Goal: Information Seeking & Learning: Learn about a topic

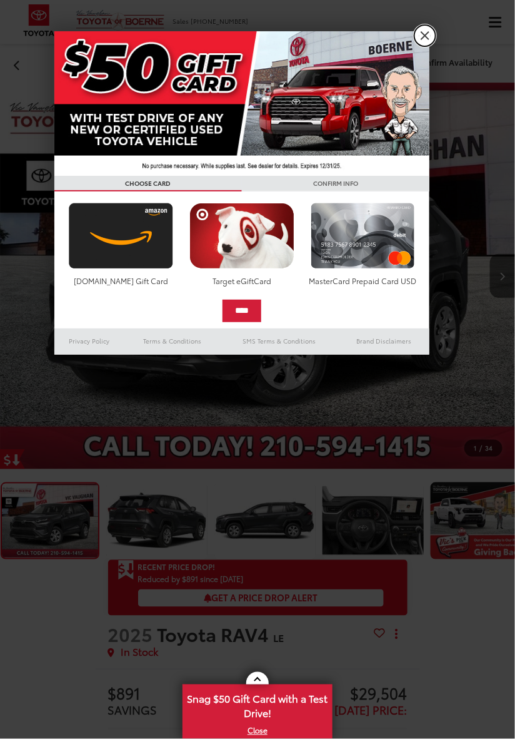
click at [425, 41] on link "X" at bounding box center [425, 35] width 21 height 21
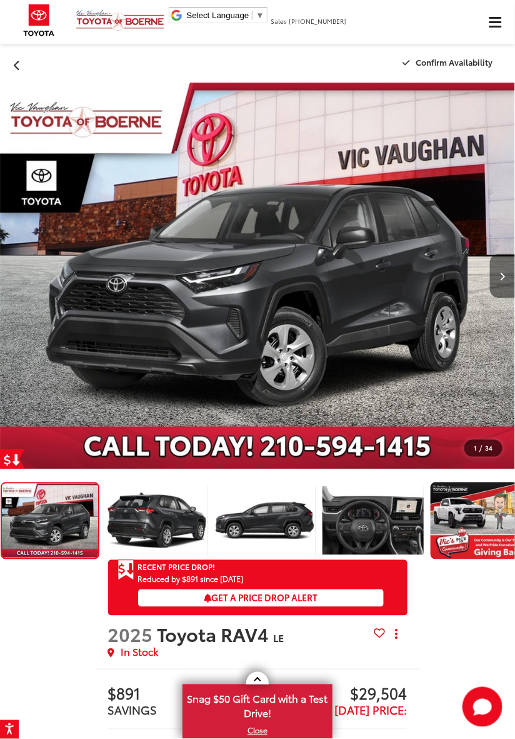
click at [493, 267] on button "Next image" at bounding box center [502, 276] width 25 height 44
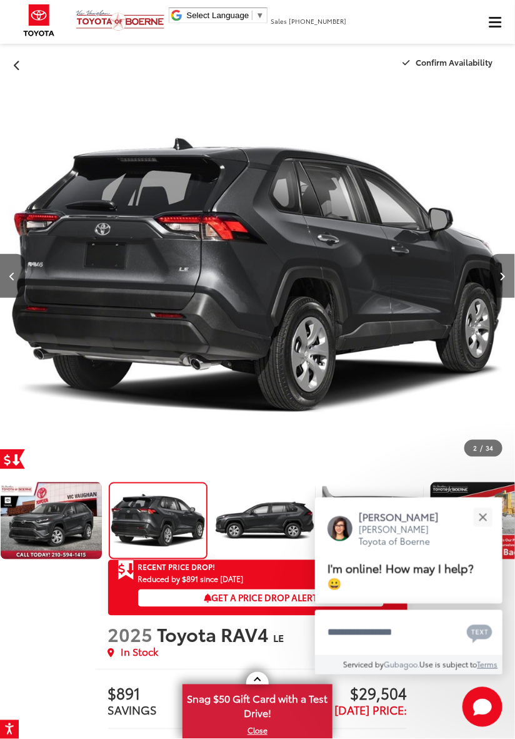
click at [497, 285] on button "Next image" at bounding box center [502, 276] width 25 height 44
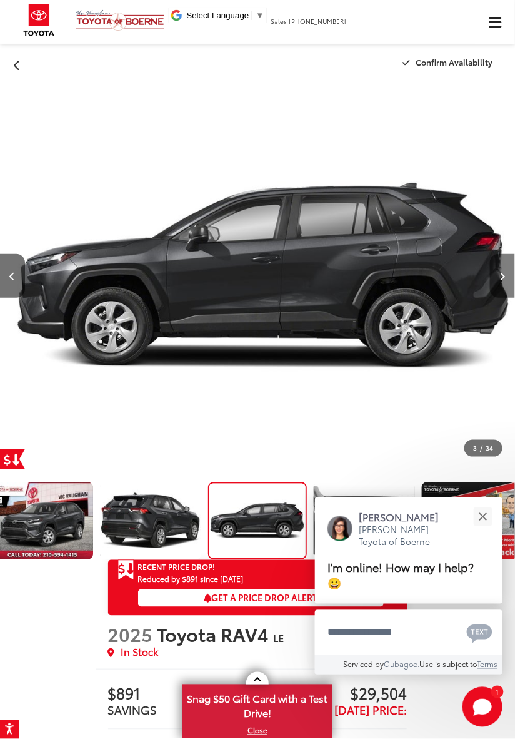
scroll to position [0, 1031]
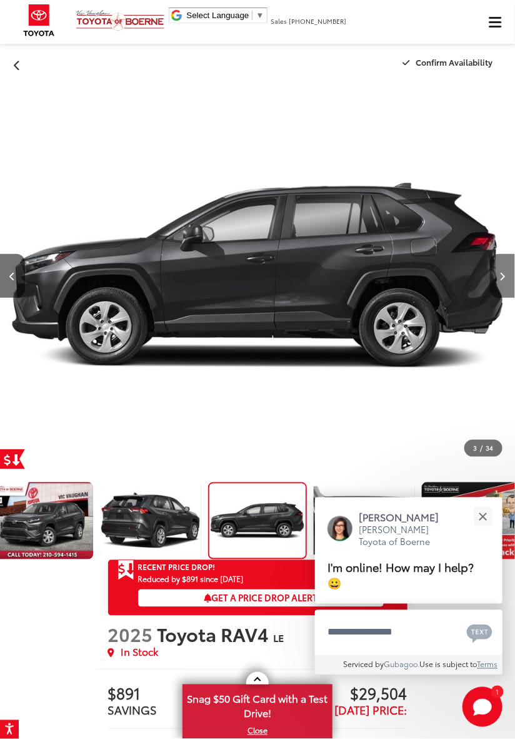
click at [496, 281] on button "Next image" at bounding box center [502, 276] width 25 height 44
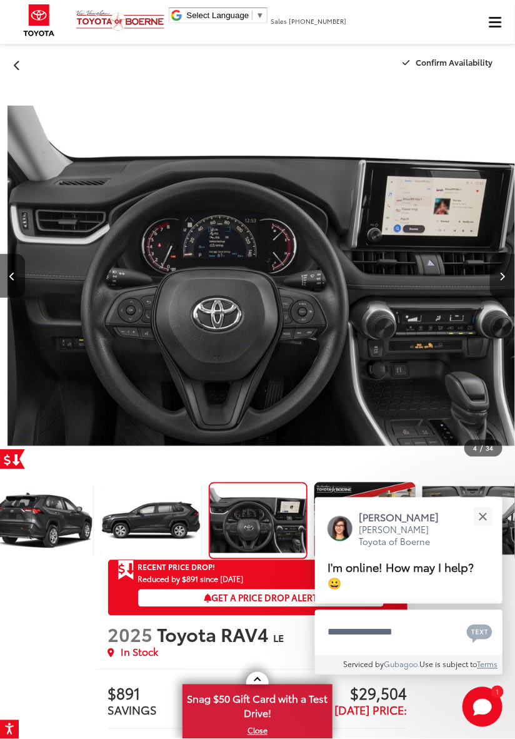
scroll to position [0, 1547]
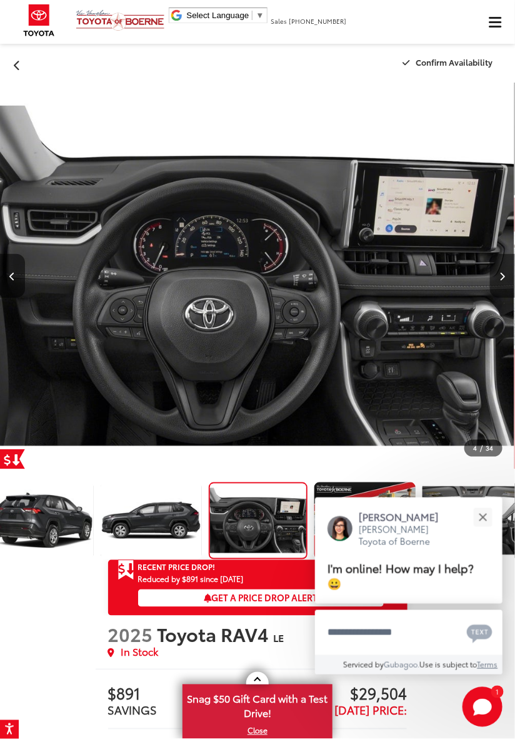
click at [507, 281] on button "Next image" at bounding box center [502, 276] width 25 height 44
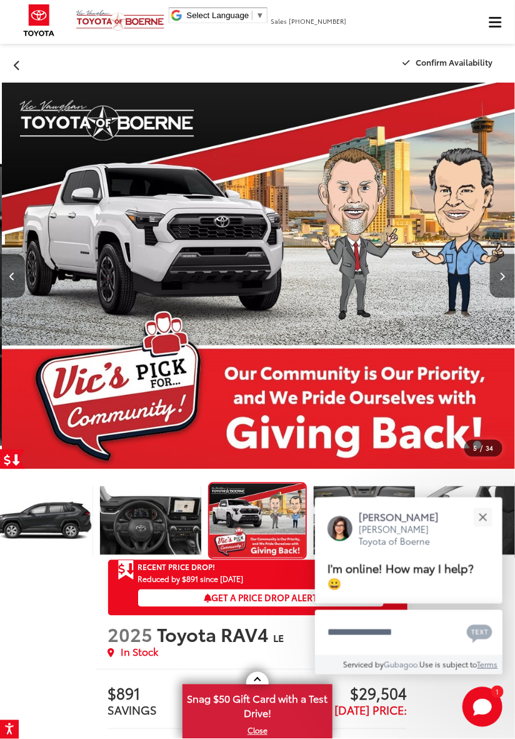
scroll to position [0, 2062]
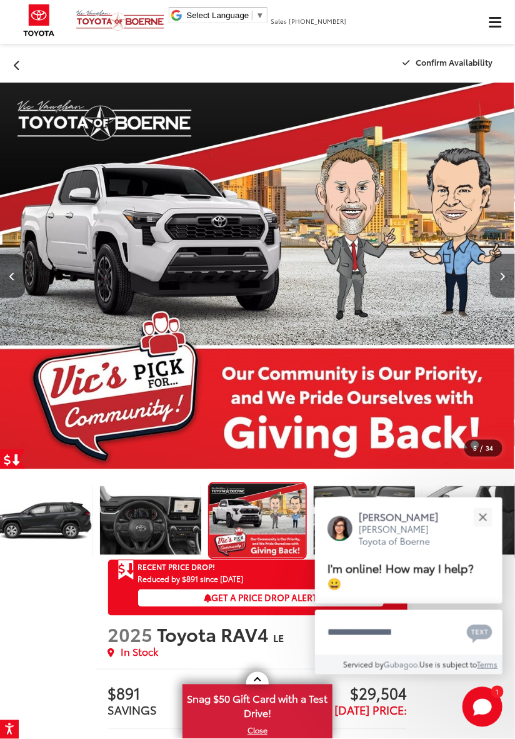
click at [499, 282] on button "Next image" at bounding box center [502, 276] width 25 height 44
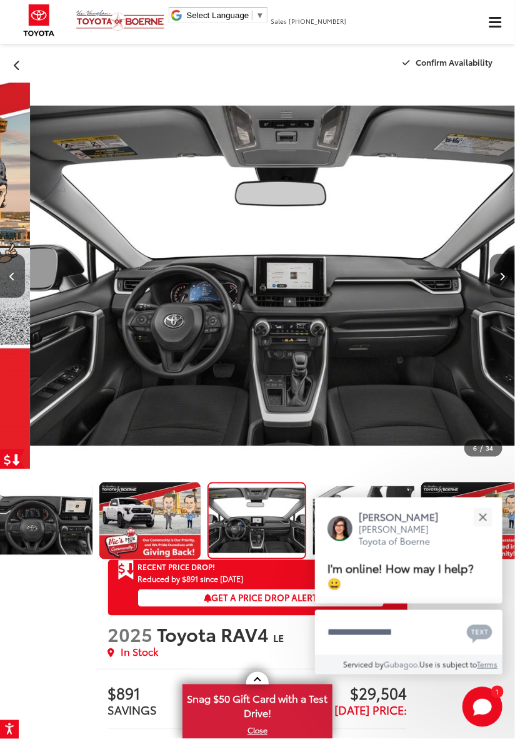
scroll to position [0, 2578]
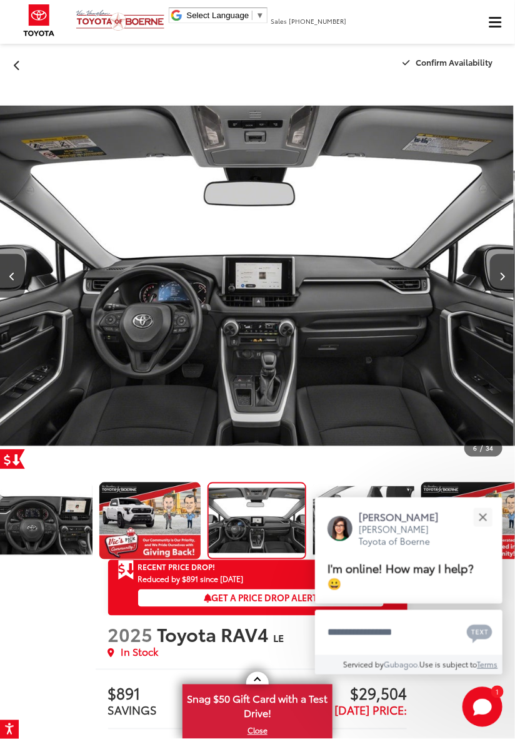
click at [504, 278] on icon "Next image" at bounding box center [503, 276] width 6 height 9
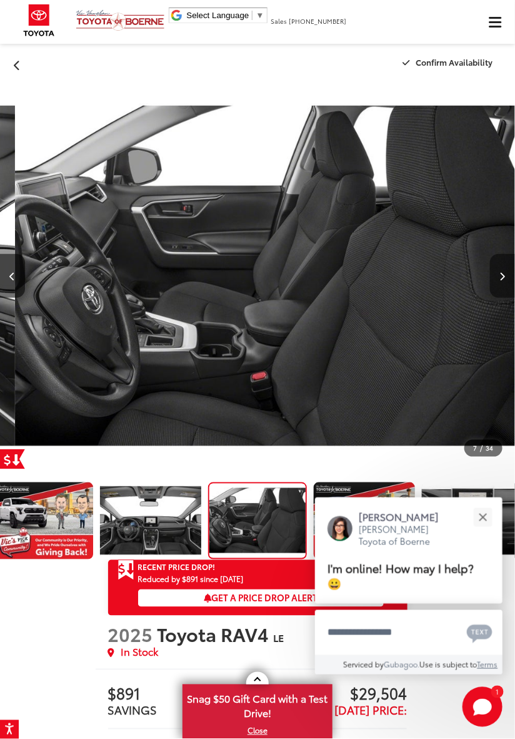
scroll to position [0, 3094]
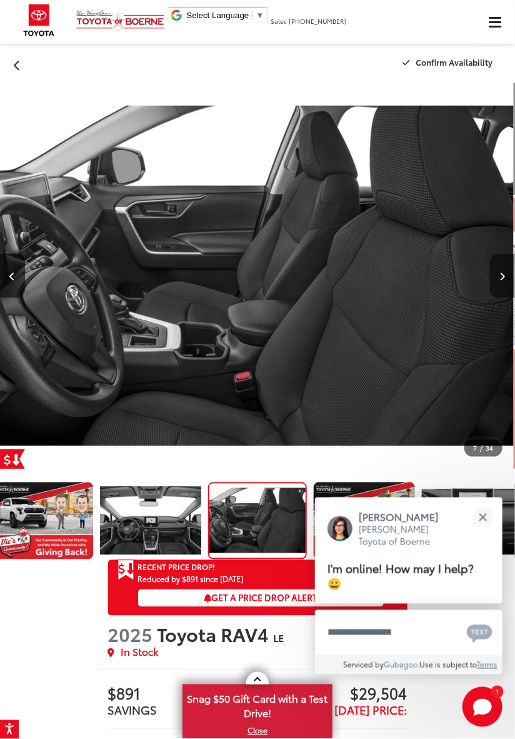
click at [504, 280] on icon "Next image" at bounding box center [503, 276] width 6 height 9
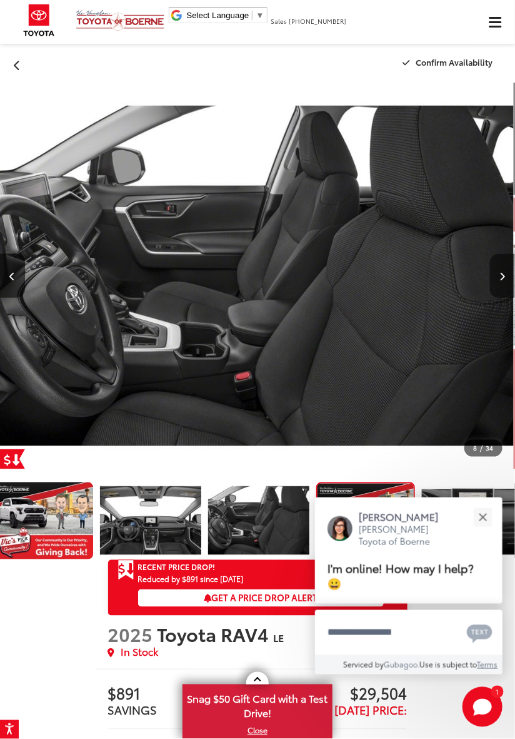
scroll to position [0, 0]
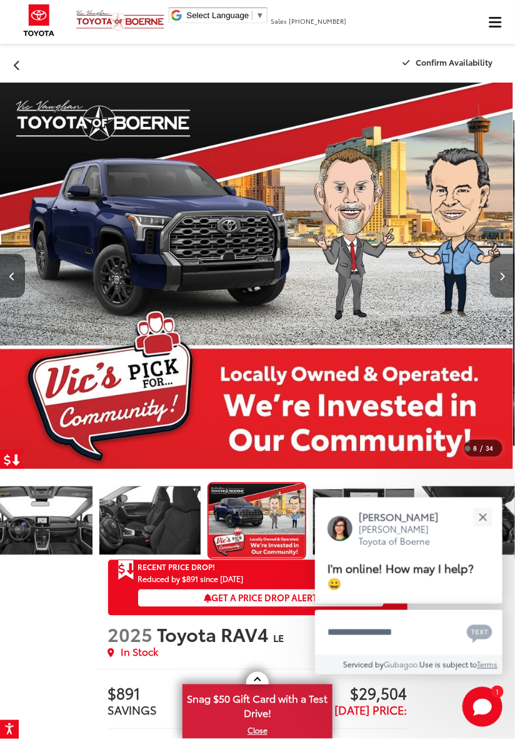
click at [504, 278] on icon "Next image" at bounding box center [503, 276] width 6 height 9
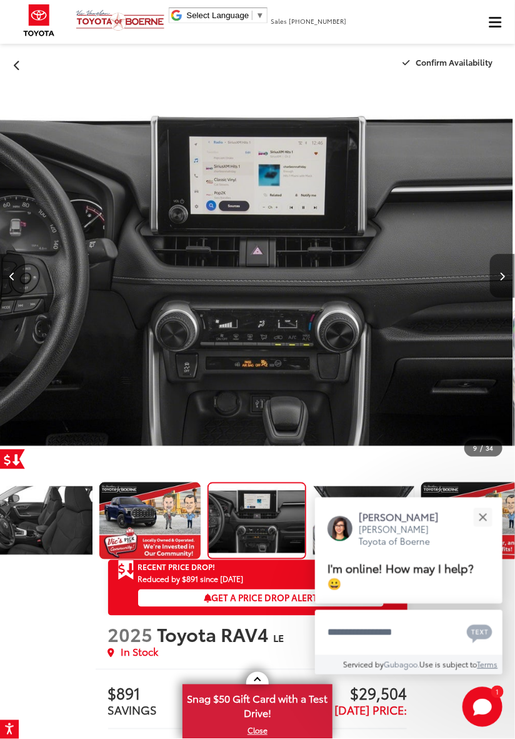
click at [499, 285] on button "Next image" at bounding box center [502, 276] width 25 height 44
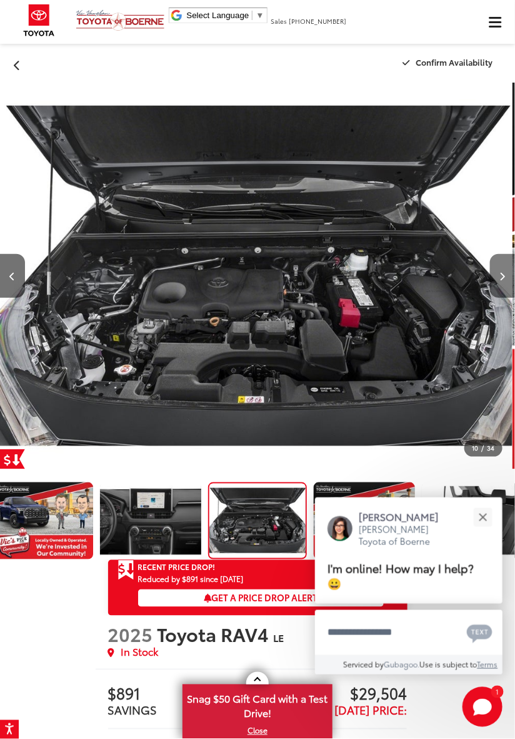
click at [504, 285] on button "Next image" at bounding box center [502, 276] width 25 height 44
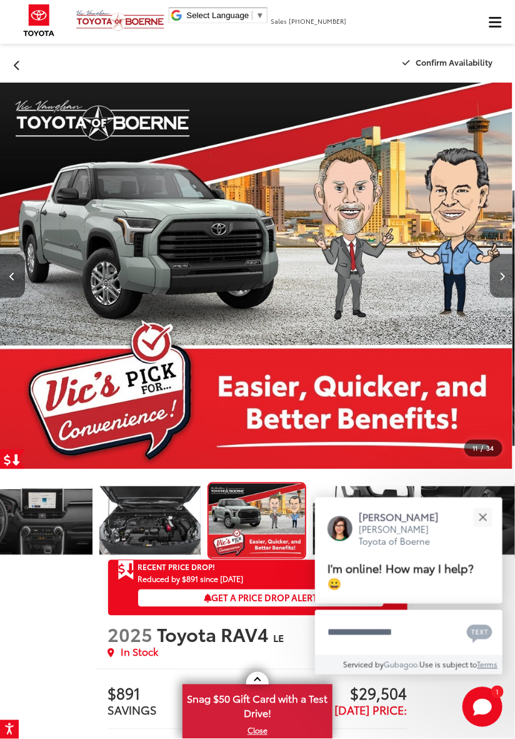
click at [504, 269] on button "Next image" at bounding box center [502, 276] width 25 height 44
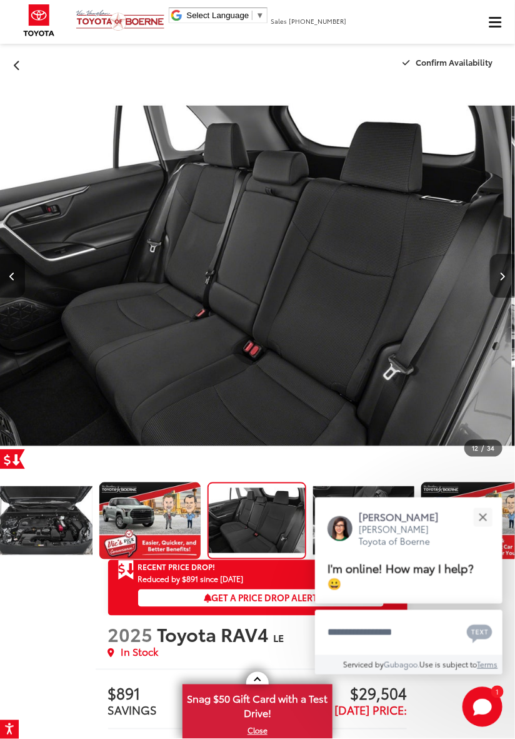
click at [505, 275] on icon "Next image" at bounding box center [503, 276] width 6 height 9
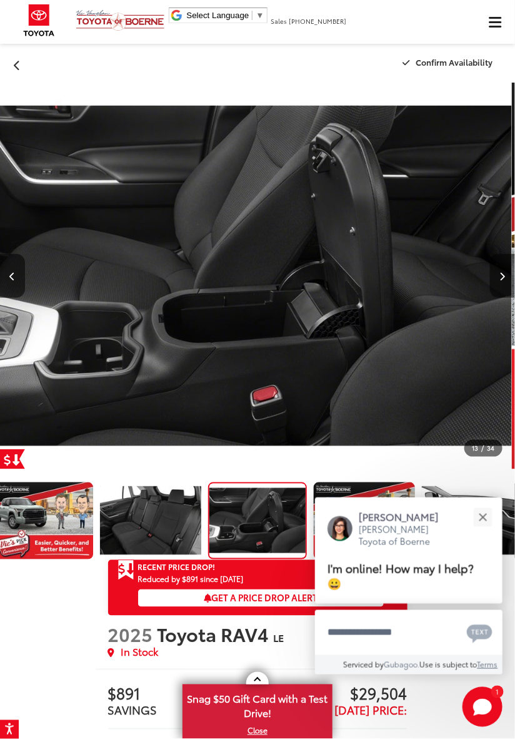
click at [504, 280] on icon "Next image" at bounding box center [503, 276] width 6 height 9
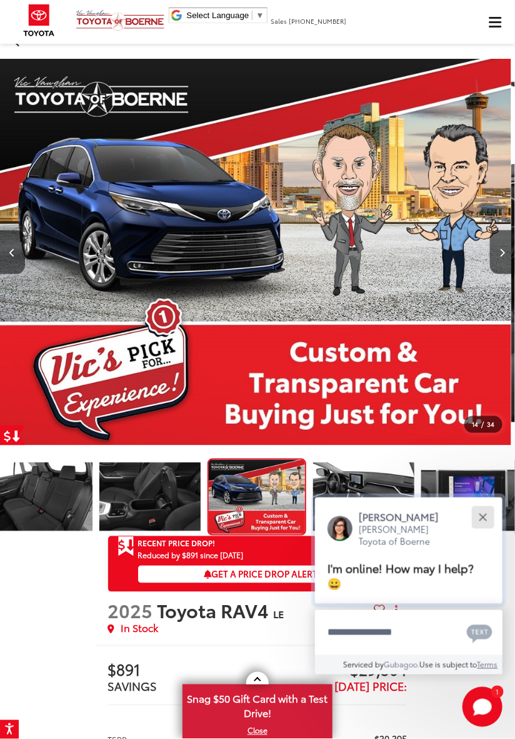
click at [484, 530] on button "Close" at bounding box center [483, 517] width 27 height 27
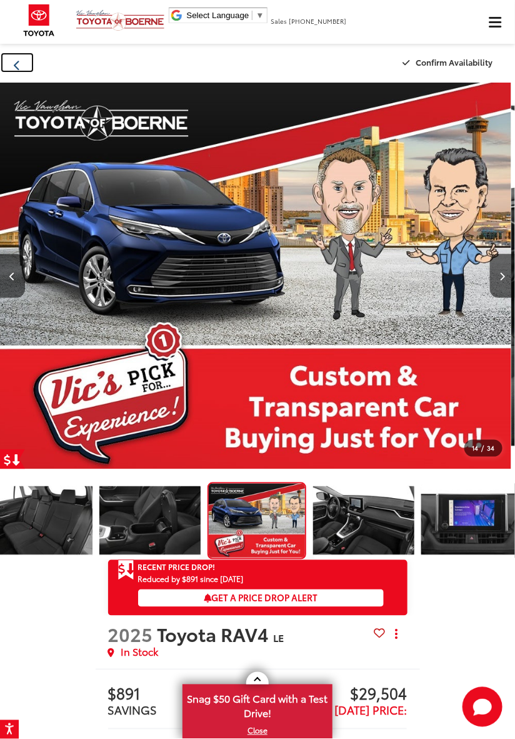
click at [17, 71] on button "Back" at bounding box center [17, 62] width 34 height 21
click at [27, 71] on button "Back" at bounding box center [17, 62] width 34 height 21
click at [22, 66] on button "Back" at bounding box center [17, 62] width 34 height 21
click at [499, 30] on button "Click to show site navigation" at bounding box center [495, 22] width 39 height 44
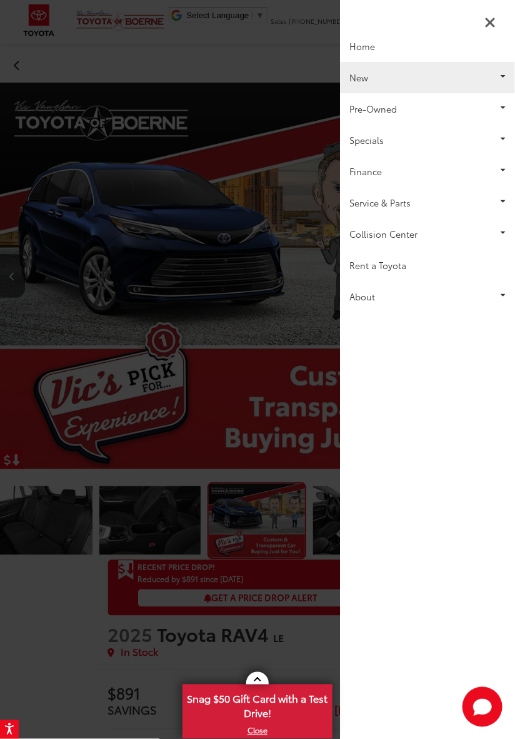
click at [368, 91] on link "New" at bounding box center [427, 77] width 175 height 31
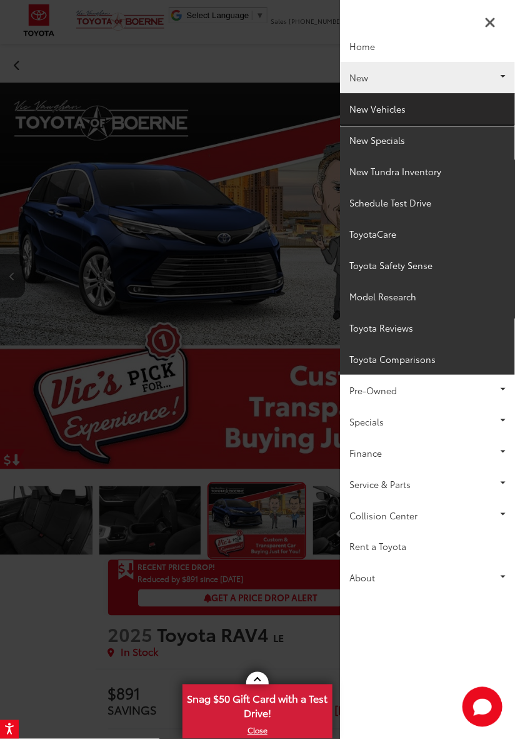
click at [395, 117] on link "New Vehicles" at bounding box center [427, 108] width 175 height 31
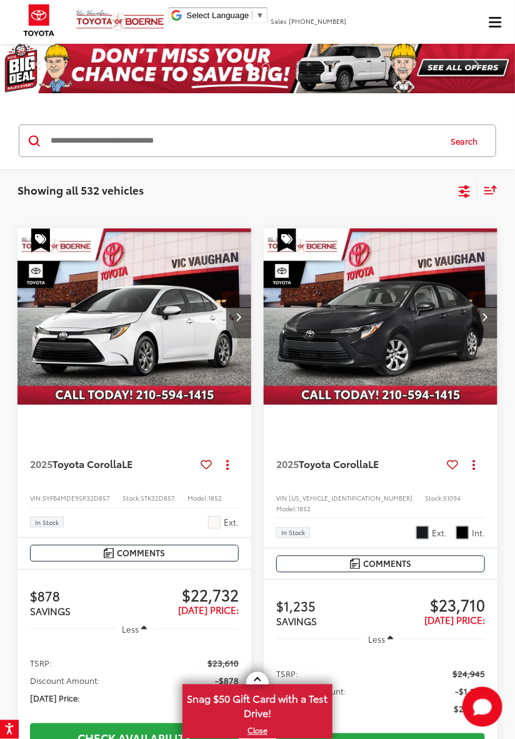
click at [286, 144] on input "Search by Make, Model, or Keyword" at bounding box center [244, 141] width 390 height 30
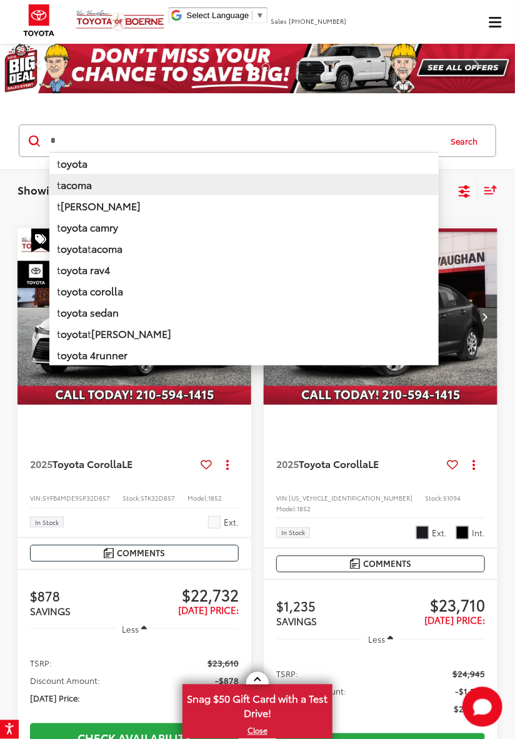
click at [95, 193] on li "t acoma" at bounding box center [244, 184] width 390 height 21
type input "******"
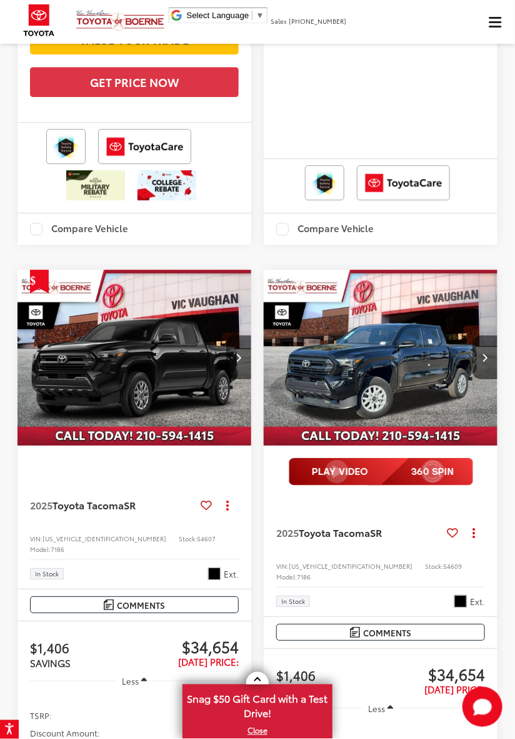
scroll to position [707, 0]
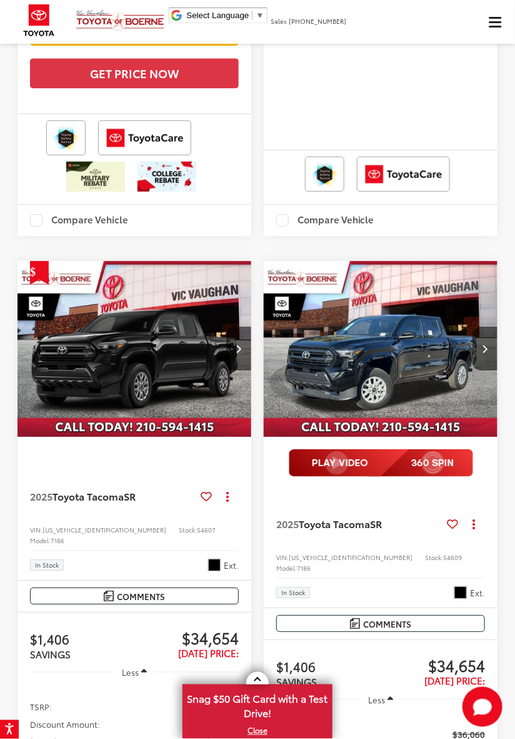
click at [413, 389] on img "2025 Toyota Tacoma SR 0" at bounding box center [381, 349] width 236 height 177
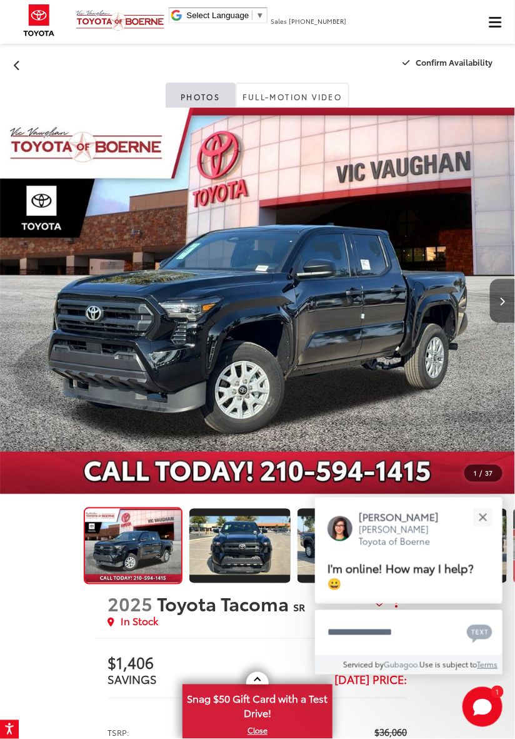
click at [499, 302] on button "Next image" at bounding box center [502, 301] width 25 height 44
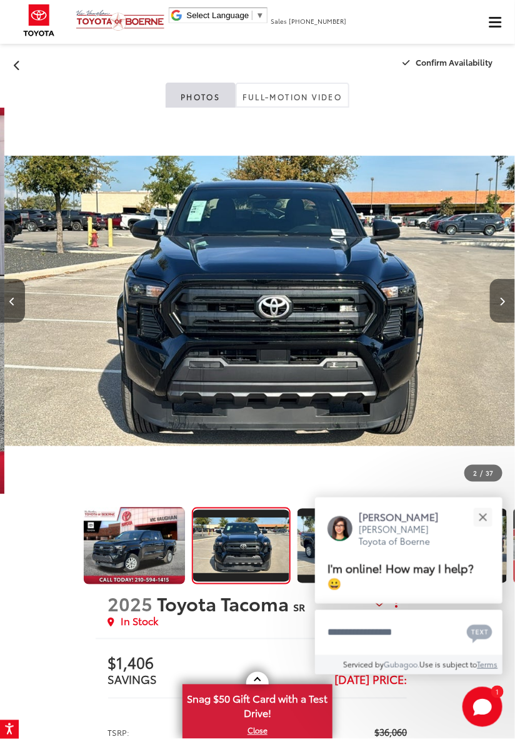
scroll to position [0, 515]
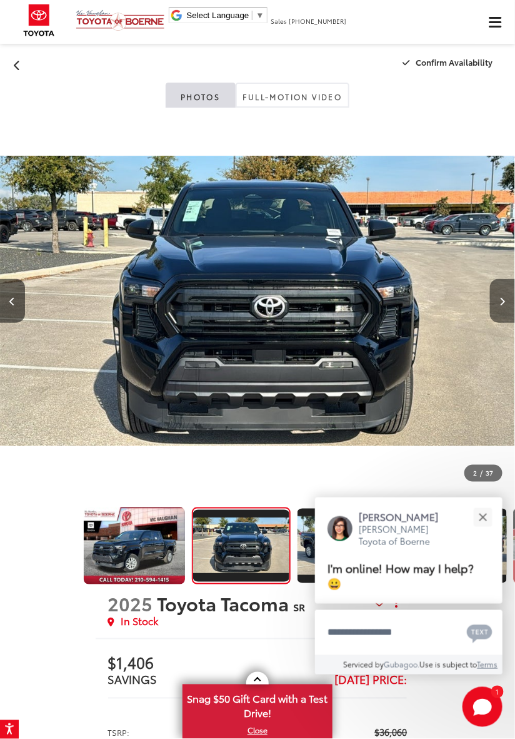
click at [498, 302] on button "Next image" at bounding box center [502, 301] width 25 height 44
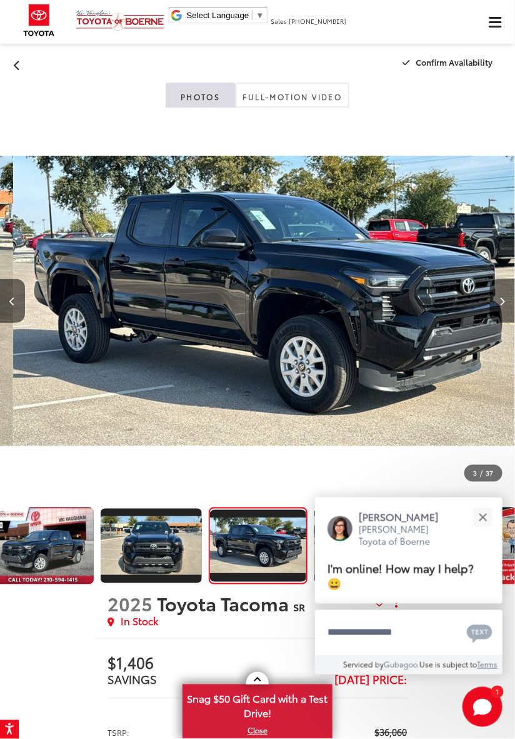
scroll to position [0, 1031]
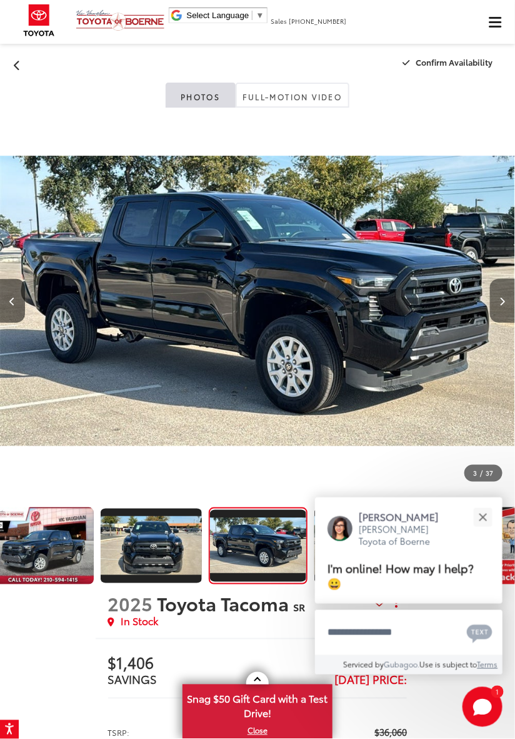
click at [502, 303] on icon "Next image" at bounding box center [503, 301] width 6 height 9
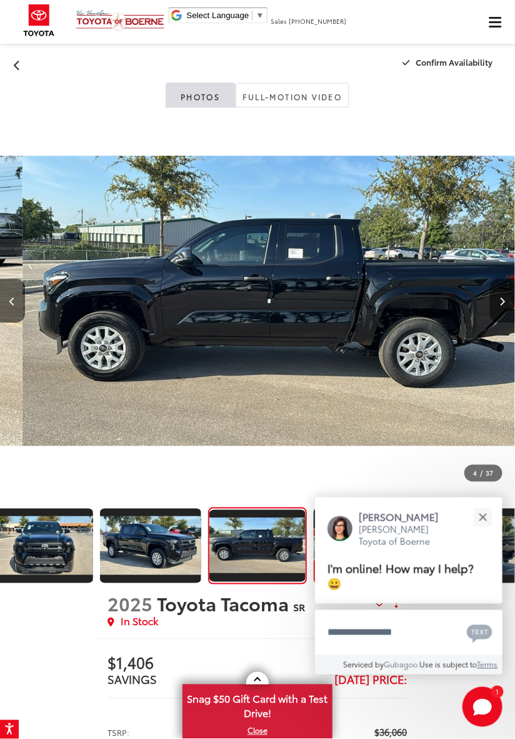
scroll to position [0, 1547]
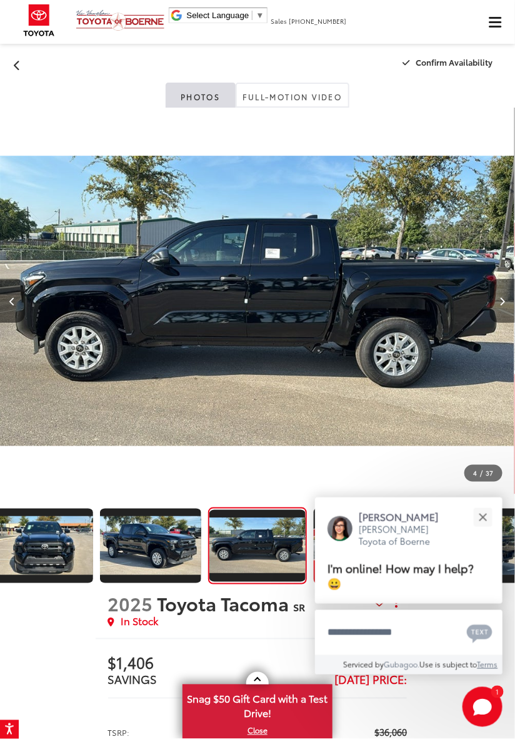
click at [503, 302] on icon "Next image" at bounding box center [503, 301] width 6 height 9
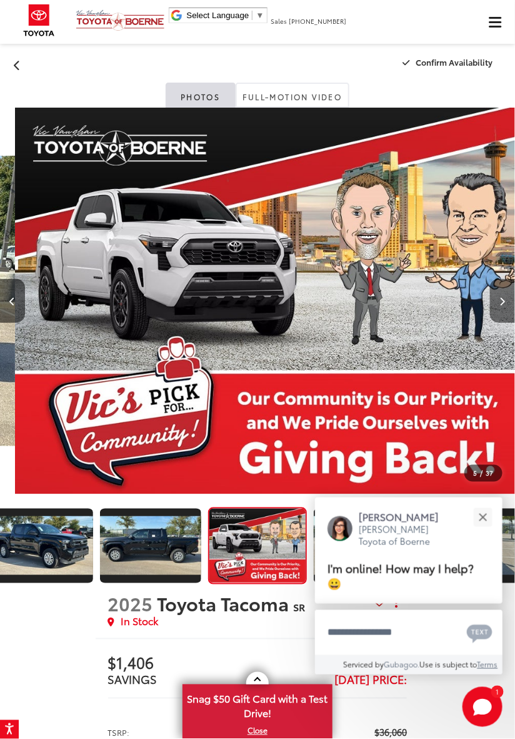
scroll to position [0, 2062]
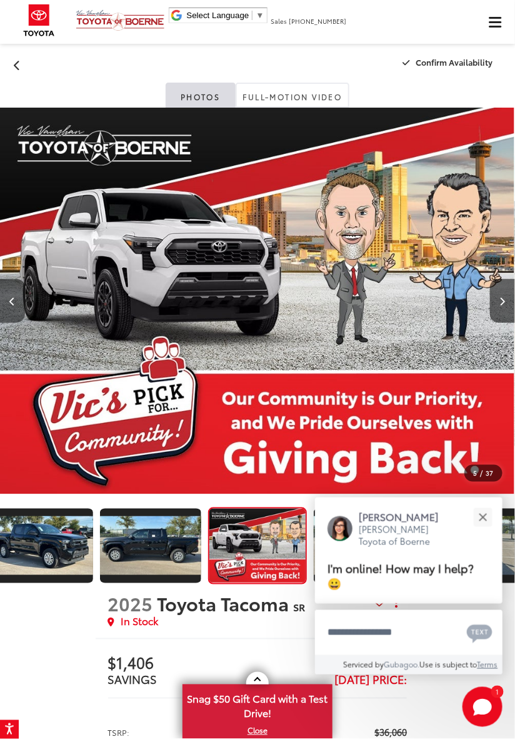
click at [14, 295] on button "Previous image" at bounding box center [12, 301] width 25 height 44
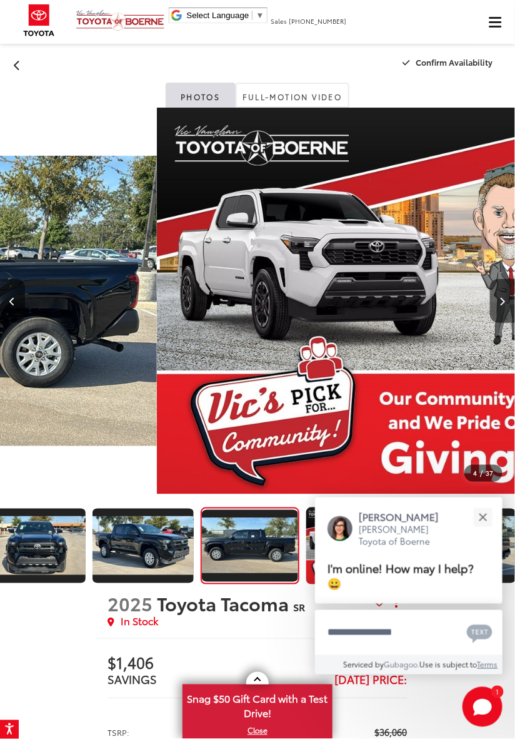
scroll to position [0, 200]
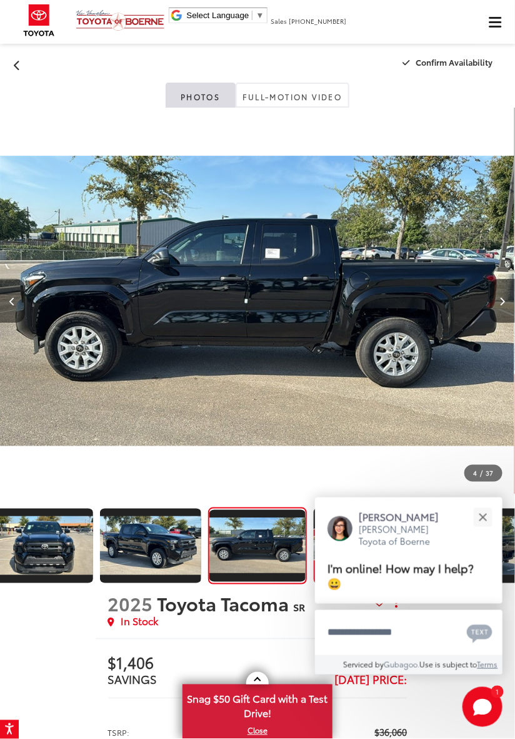
click at [18, 296] on button "Previous image" at bounding box center [12, 301] width 25 height 44
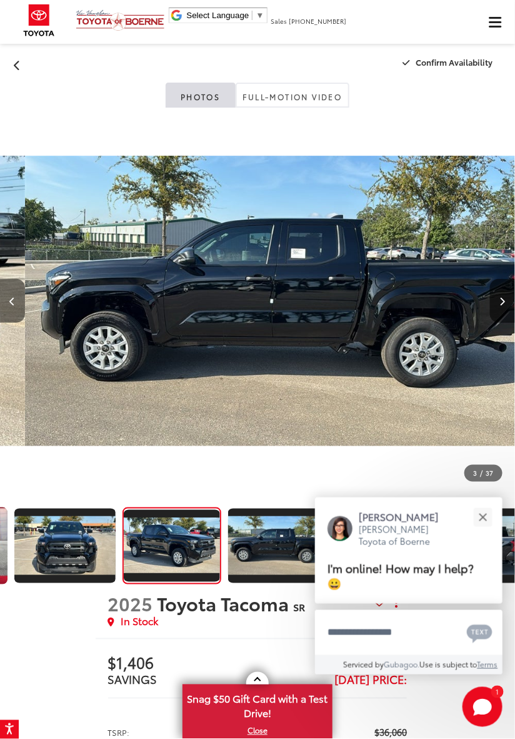
scroll to position [0, 0]
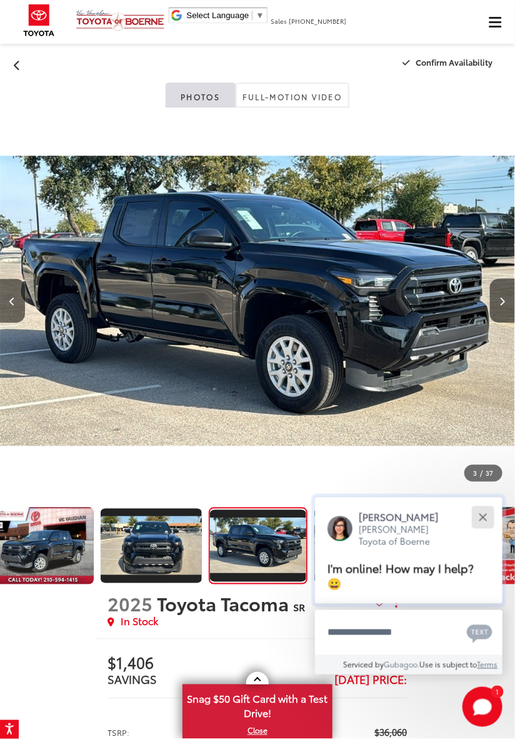
click at [479, 530] on button "Close" at bounding box center [483, 517] width 27 height 27
